Goal: Task Accomplishment & Management: Complete application form

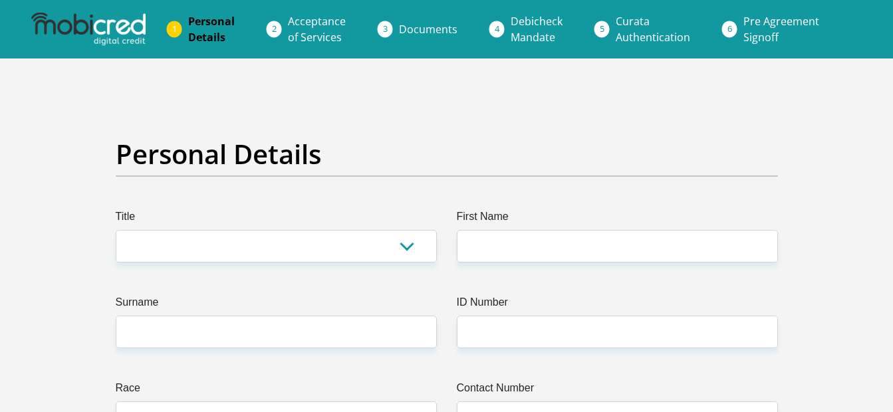
select select "Mr"
click at [116, 230] on select "Mr Ms Mrs Dr [PERSON_NAME]" at bounding box center [276, 246] width 321 height 33
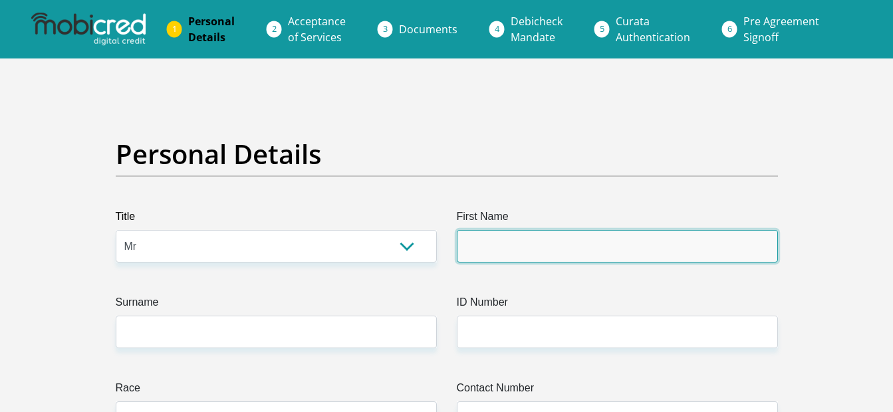
click at [484, 261] on input "First Name" at bounding box center [617, 246] width 321 height 33
type input "Kagiso"
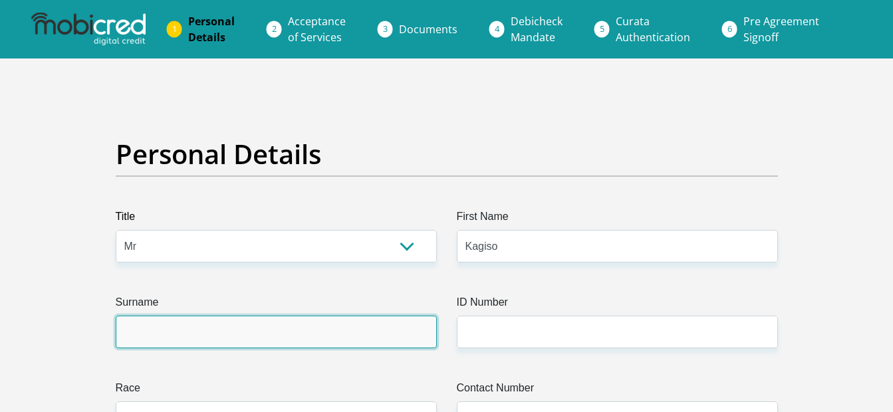
type input "Ramokoka"
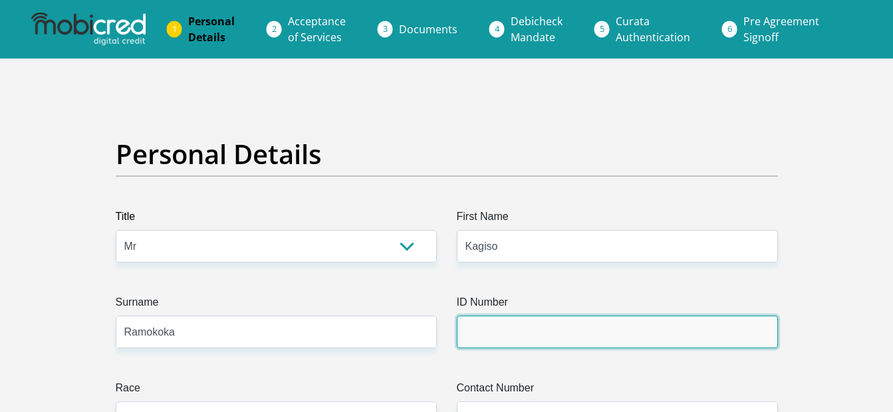
type input "0008095611086"
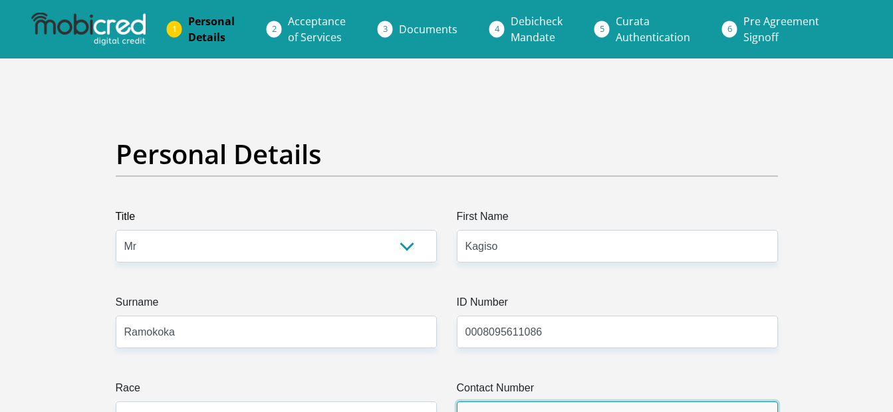
type input "0677634505"
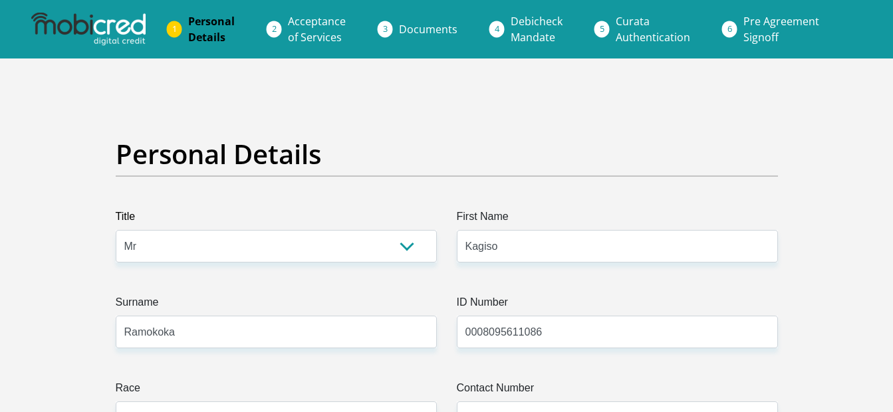
select select "ZAF"
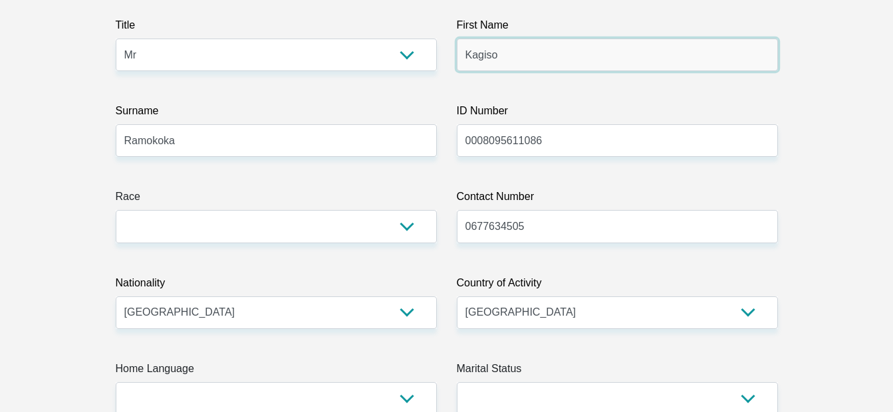
scroll to position [233, 0]
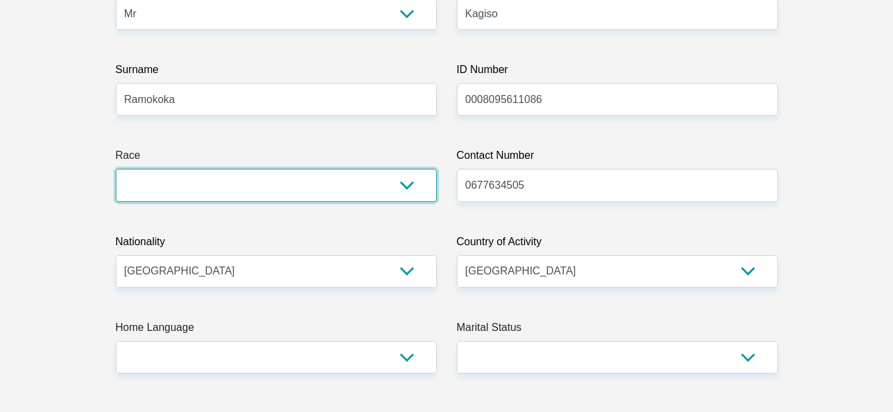
click at [413, 176] on select "Black Coloured Indian White Other" at bounding box center [276, 185] width 321 height 33
select select "1"
click at [116, 169] on select "Black Coloured Indian White Other" at bounding box center [276, 185] width 321 height 33
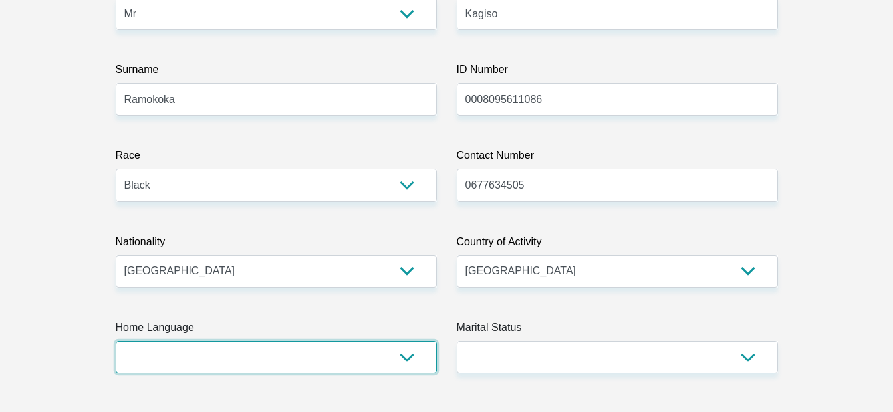
click at [341, 343] on select "Afrikaans English Sepedi South Ndebele Southern Sotho Swati Tsonga Tswana Venda…" at bounding box center [276, 357] width 321 height 33
select select "tsn"
click at [116, 341] on select "Afrikaans English Sepedi South Ndebele Southern Sotho Swati Tsonga Tswana Venda…" at bounding box center [276, 357] width 321 height 33
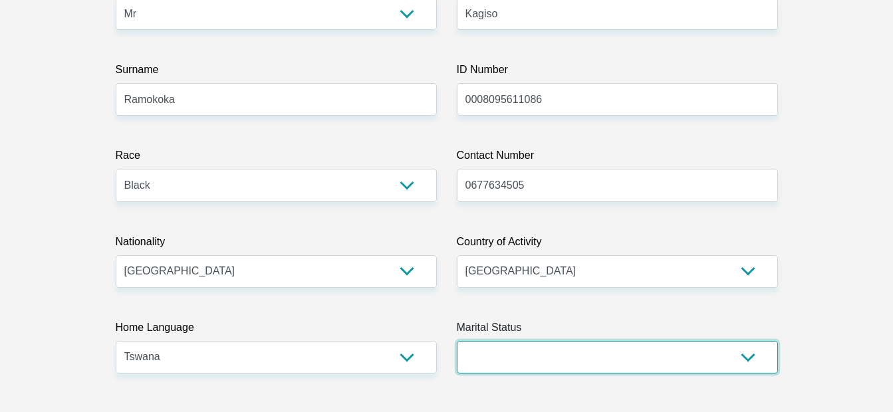
click at [526, 368] on select "Married ANC Single Divorced Widowed Married COP or Customary Law" at bounding box center [617, 357] width 321 height 33
select select "2"
click at [457, 341] on select "Married ANC Single Divorced Widowed Married COP or Customary Law" at bounding box center [617, 357] width 321 height 33
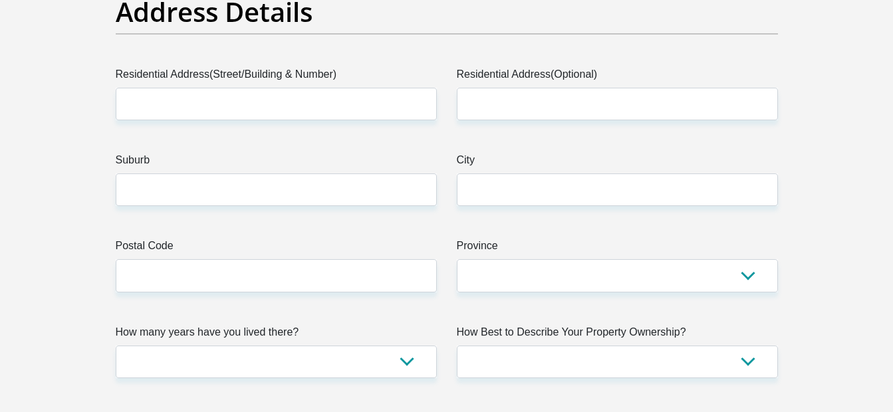
scroll to position [715, 0]
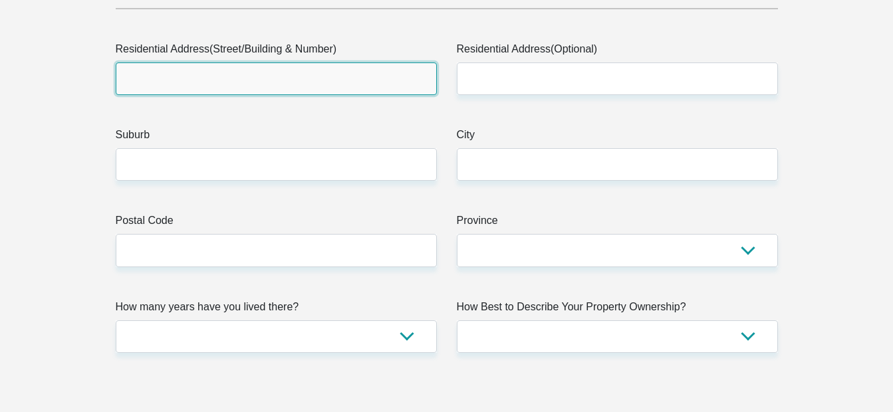
click at [402, 67] on input "Residential Address(Street/Building & Number)" at bounding box center [276, 78] width 321 height 33
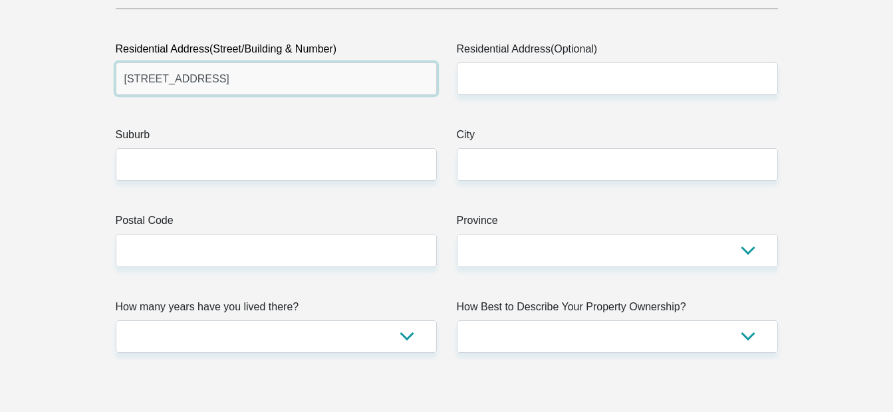
type input "[STREET_ADDRESS]"
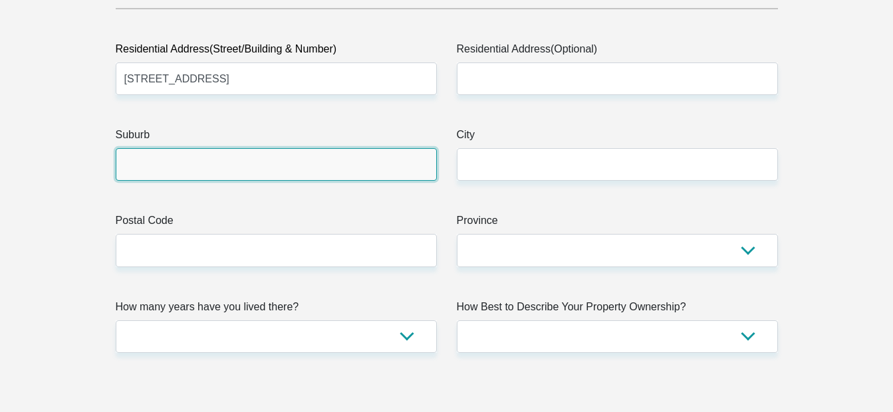
click at [391, 156] on input "Suburb" at bounding box center [276, 164] width 321 height 33
type input "Krugersdorp, [GEOGRAPHIC_DATA]"
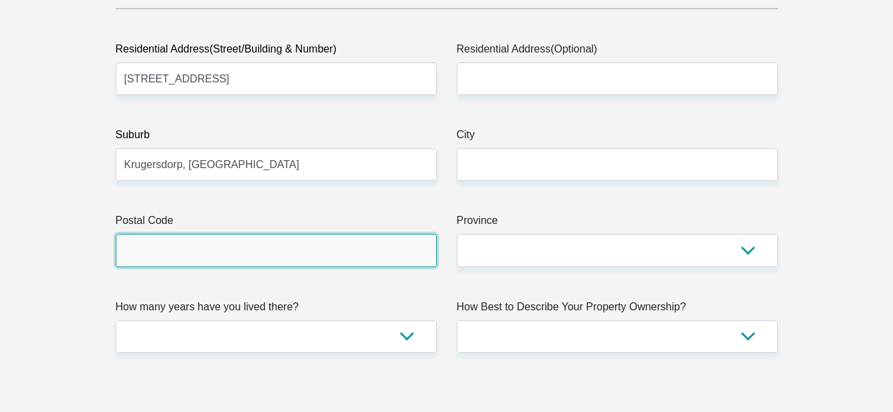
click at [330, 253] on input "Postal Code" at bounding box center [276, 250] width 321 height 33
type input "1739"
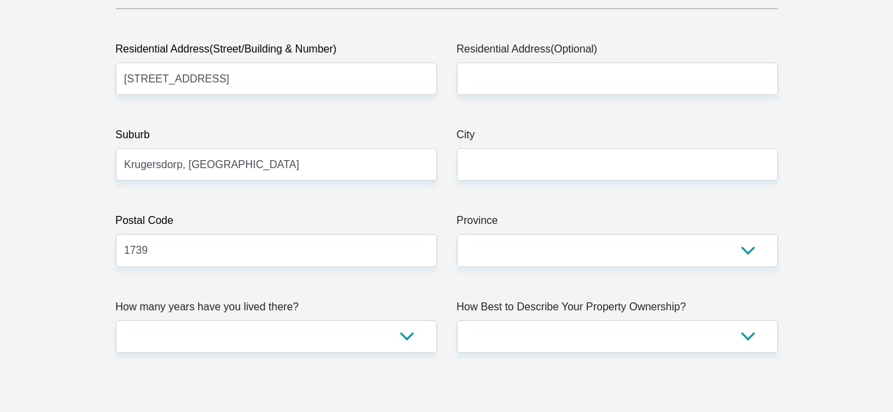
click at [492, 233] on label "Province" at bounding box center [617, 223] width 321 height 21
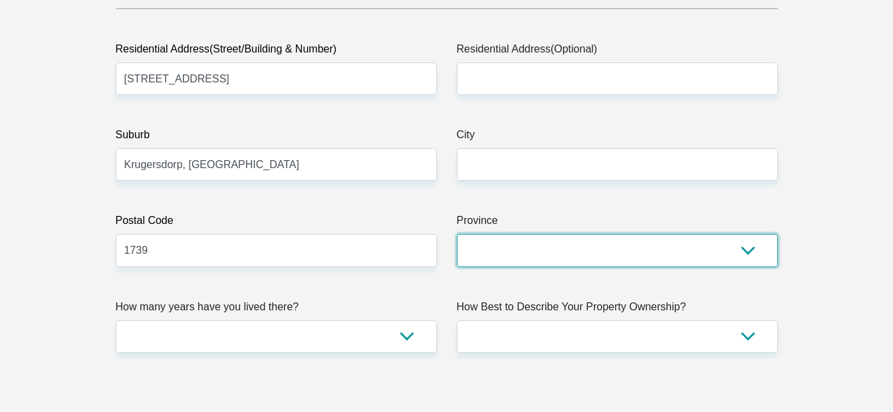
click at [492, 234] on select "Eastern Cape Free State [GEOGRAPHIC_DATA] [GEOGRAPHIC_DATA][DATE] [GEOGRAPHIC_D…" at bounding box center [617, 250] width 321 height 33
click at [503, 241] on select "Eastern Cape Free State [GEOGRAPHIC_DATA] [GEOGRAPHIC_DATA][DATE] [GEOGRAPHIC_D…" at bounding box center [617, 250] width 321 height 33
select select "Gauteng"
click at [457, 234] on select "Eastern Cape Free State [GEOGRAPHIC_DATA] [GEOGRAPHIC_DATA][DATE] [GEOGRAPHIC_D…" at bounding box center [617, 250] width 321 height 33
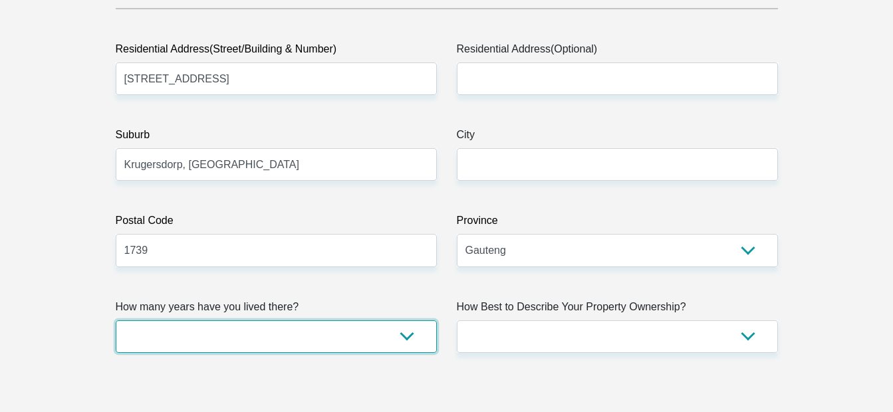
click at [370, 336] on select "less than 1 year 1-3 years 3-5 years 5+ years" at bounding box center [276, 336] width 321 height 33
click at [364, 344] on select "less than 1 year 1-3 years 3-5 years 5+ years" at bounding box center [276, 336] width 321 height 33
select select "5"
click at [116, 320] on select "less than 1 year 1-3 years 3-5 years 5+ years" at bounding box center [276, 336] width 321 height 33
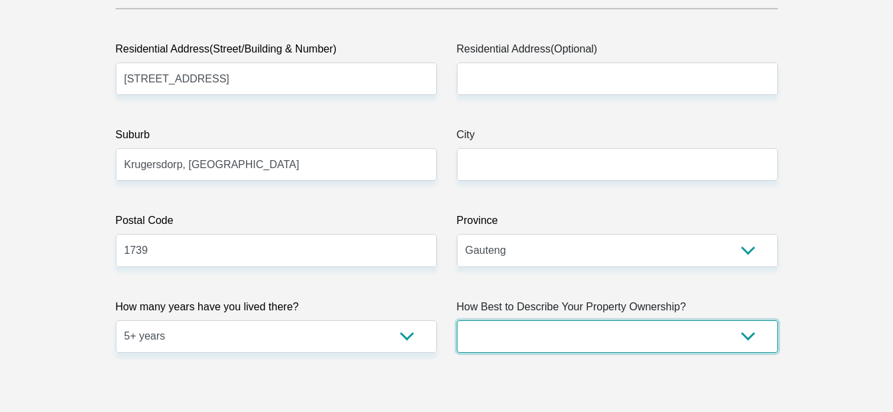
click at [529, 333] on select "Owned Rented Family Owned Company Dwelling" at bounding box center [617, 336] width 321 height 33
click at [534, 333] on select "Owned Rented Family Owned Company Dwelling" at bounding box center [617, 336] width 321 height 33
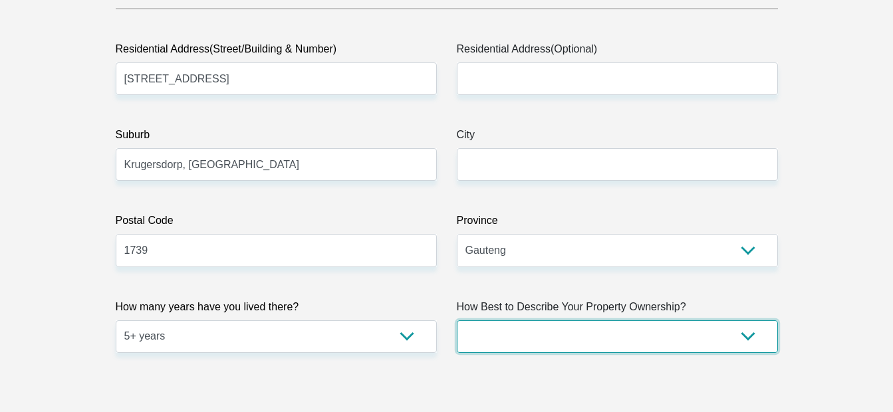
click at [525, 339] on select "Owned Rented Family Owned Company Dwelling" at bounding box center [617, 336] width 321 height 33
select select "Owned"
click at [457, 320] on select "Owned Rented Family Owned Company Dwelling" at bounding box center [617, 336] width 321 height 33
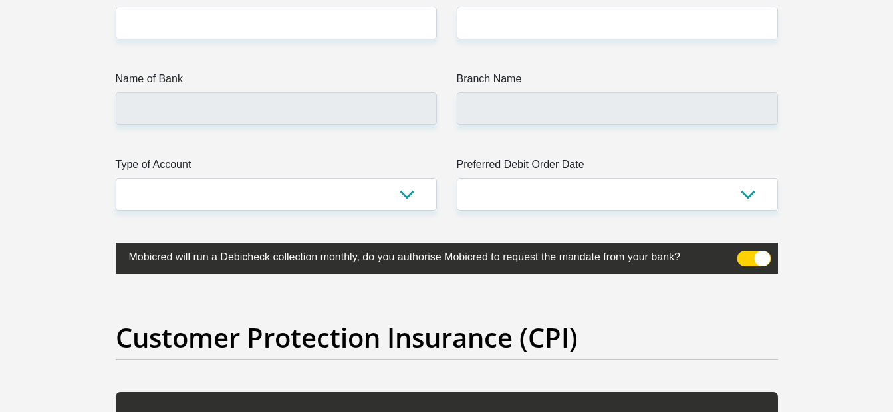
scroll to position [0, 0]
